Goal: Find contact information: Find contact information

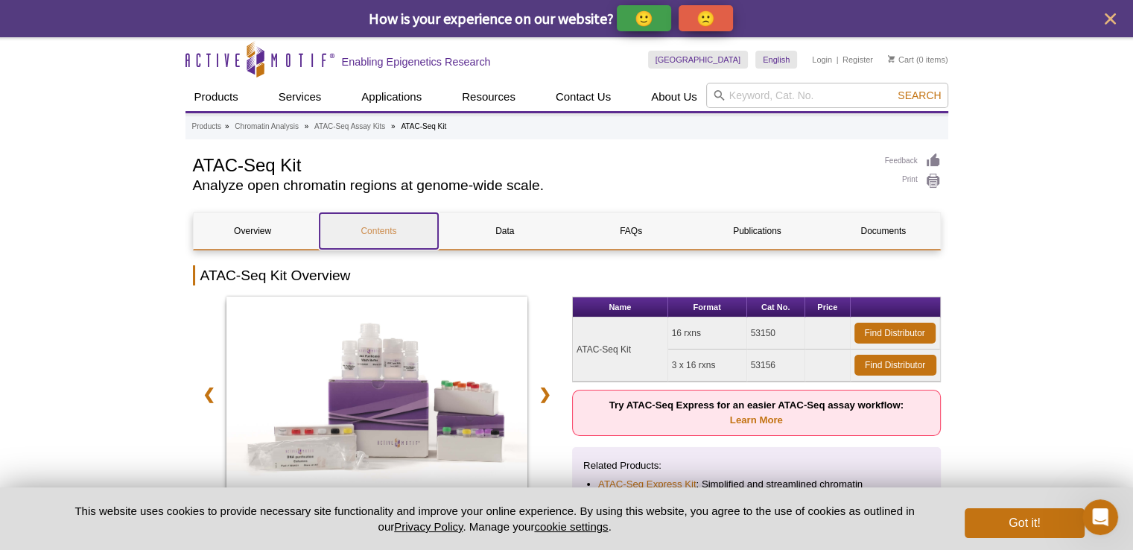
click at [380, 228] on link "Contents" at bounding box center [379, 231] width 118 height 36
click at [899, 332] on link "Find Distributor" at bounding box center [894, 333] width 81 height 21
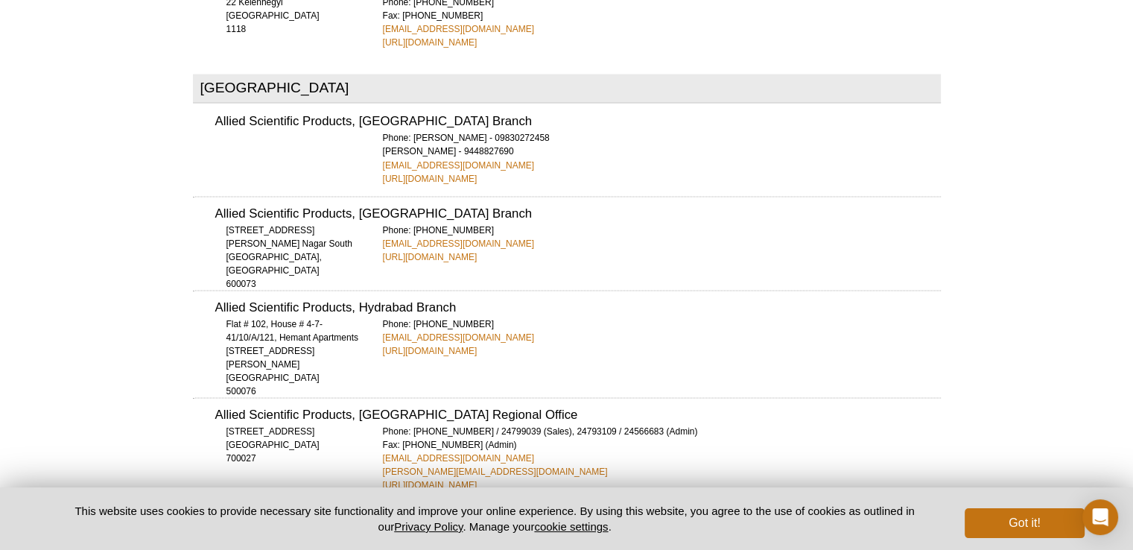
scroll to position [2671, 0]
drag, startPoint x: 523, startPoint y: 125, endPoint x: 370, endPoint y: 126, distance: 153.5
click at [370, 126] on div "Allied Scientific Products, [GEOGRAPHIC_DATA] Branch Phone: [PERSON_NAME] - 098…" at bounding box center [567, 144] width 748 height 80
copy link "[EMAIL_ADDRESS][DOMAIN_NAME]"
